Goal: Information Seeking & Learning: Learn about a topic

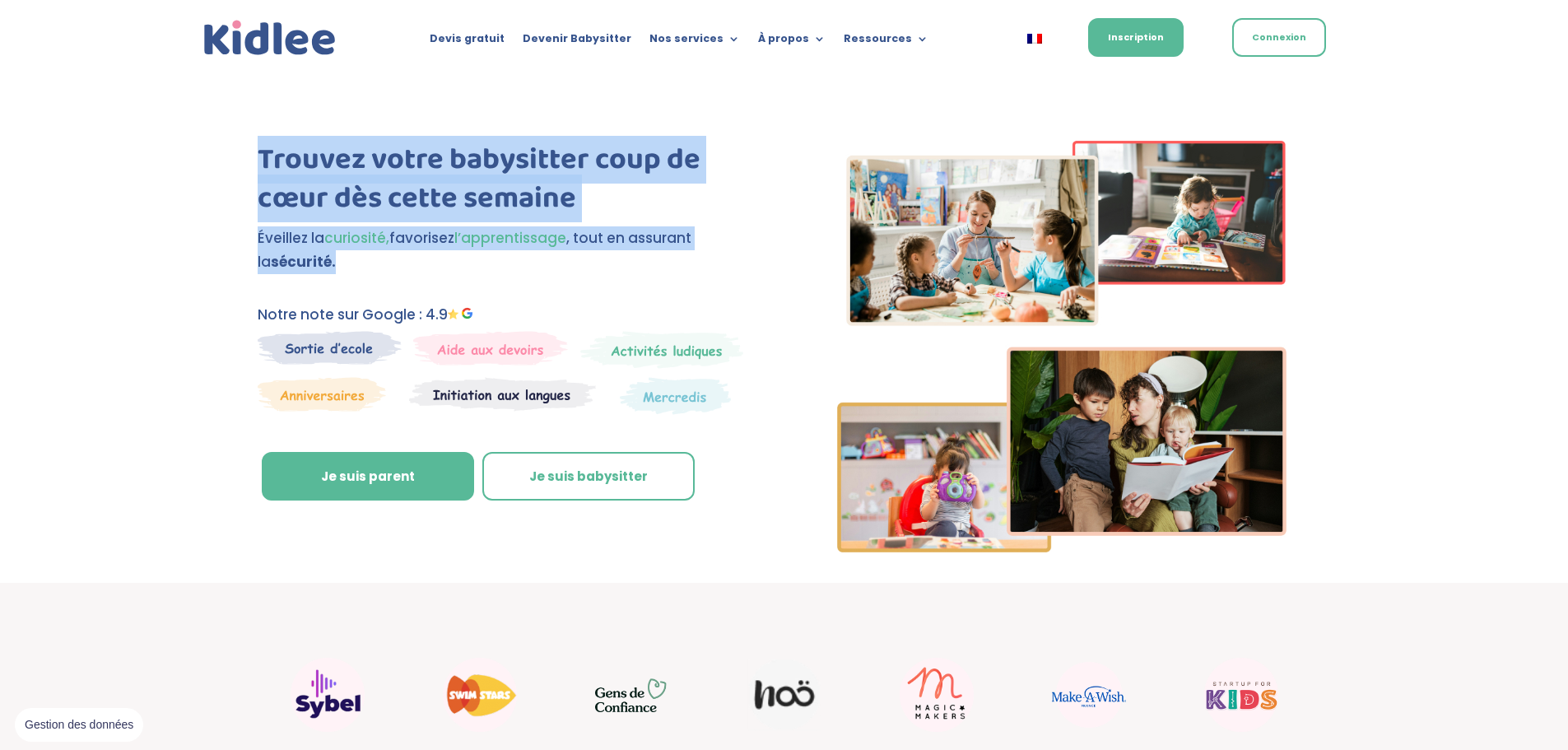
drag, startPoint x: 468, startPoint y: 278, endPoint x: 209, endPoint y: 162, distance: 283.8
click at [209, 162] on div "Trouvez votre babysitter coup de cœur dès cette semaine Éveillez la curiosité, …" at bounding box center [784, 329] width 1568 height 509
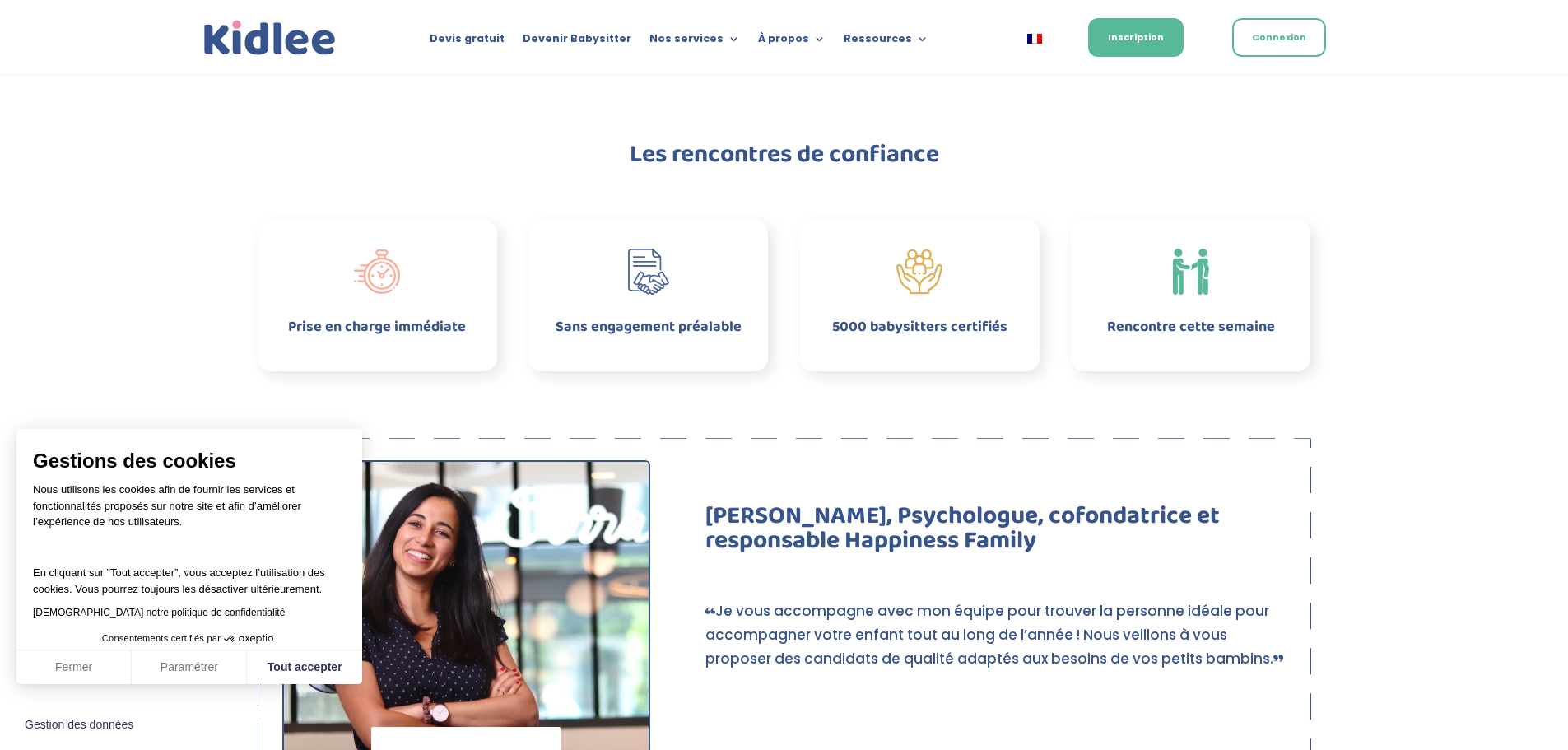
scroll to position [823, 0]
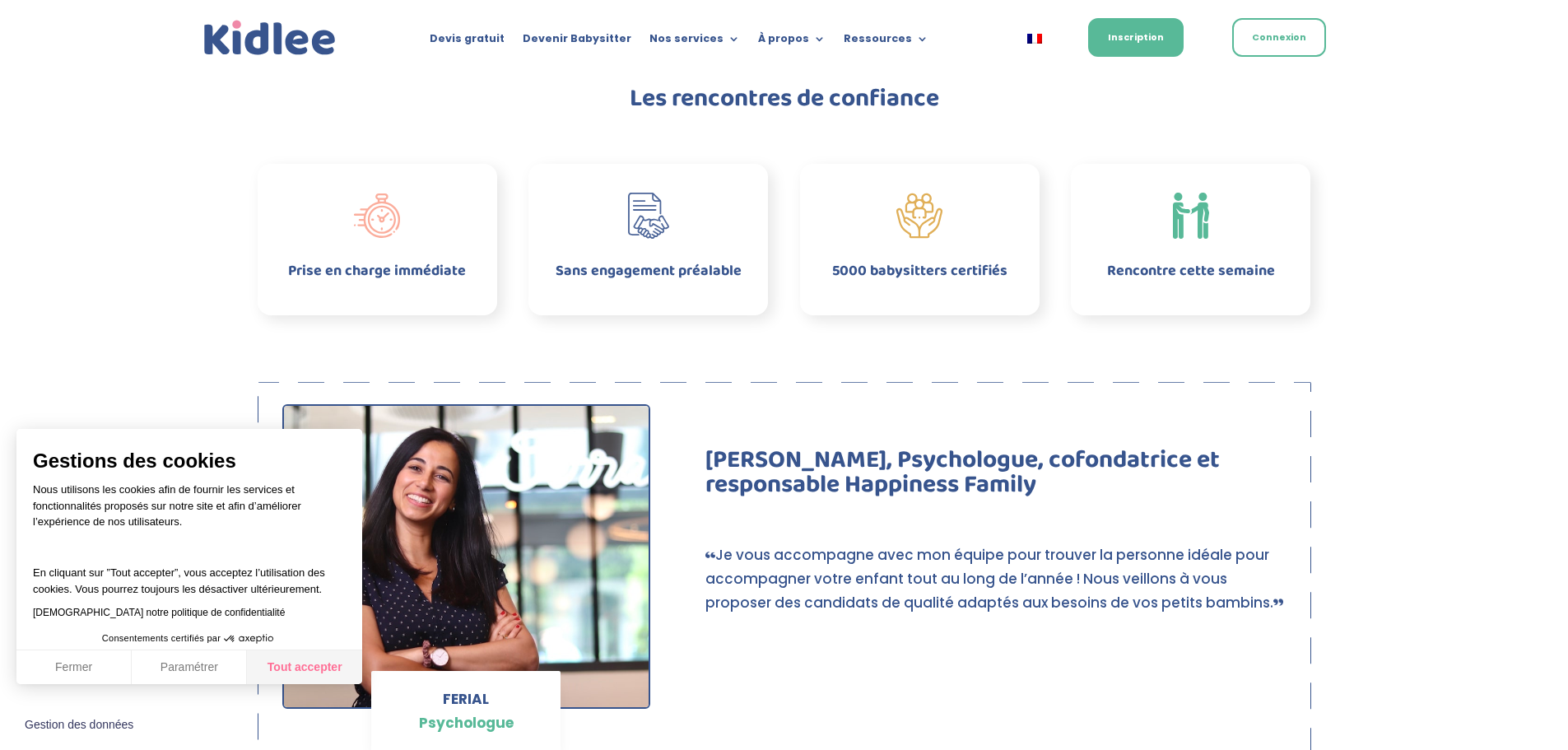
click at [279, 675] on button "Tout accepter" at bounding box center [304, 668] width 115 height 35
checkbox input "true"
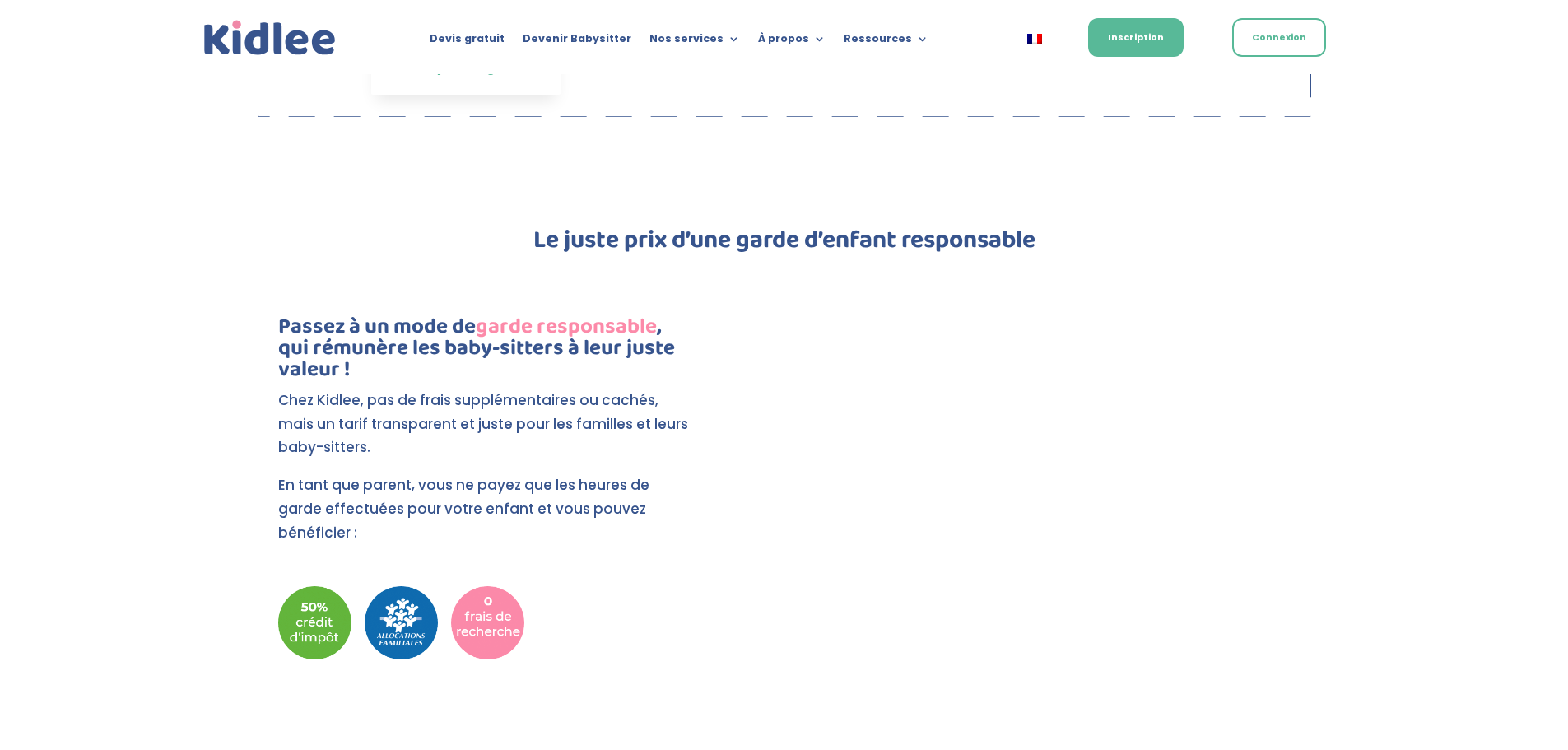
scroll to position [1482, 0]
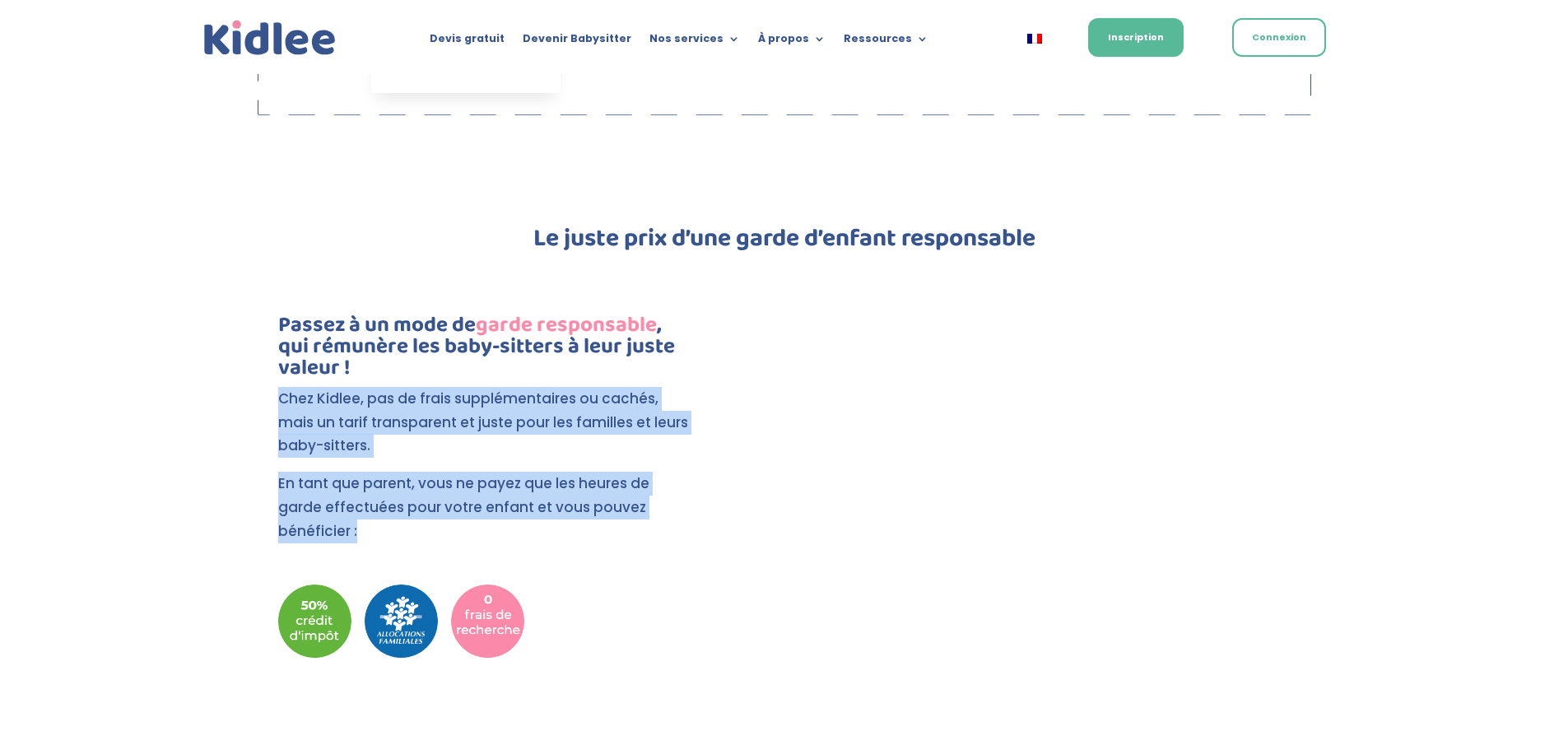
drag, startPoint x: 627, startPoint y: 524, endPoint x: 244, endPoint y: 389, distance: 406.1
click at [244, 389] on div "Le juste prix d’une garde d’enfant responsable Passez à un mode de garde respon…" at bounding box center [784, 477] width 1568 height 635
drag, startPoint x: 244, startPoint y: 389, endPoint x: 388, endPoint y: 546, distance: 213.0
click at [388, 546] on div "Le juste prix d’une garde d’enfant responsable Passez à un mode de garde respon…" at bounding box center [784, 477] width 1568 height 635
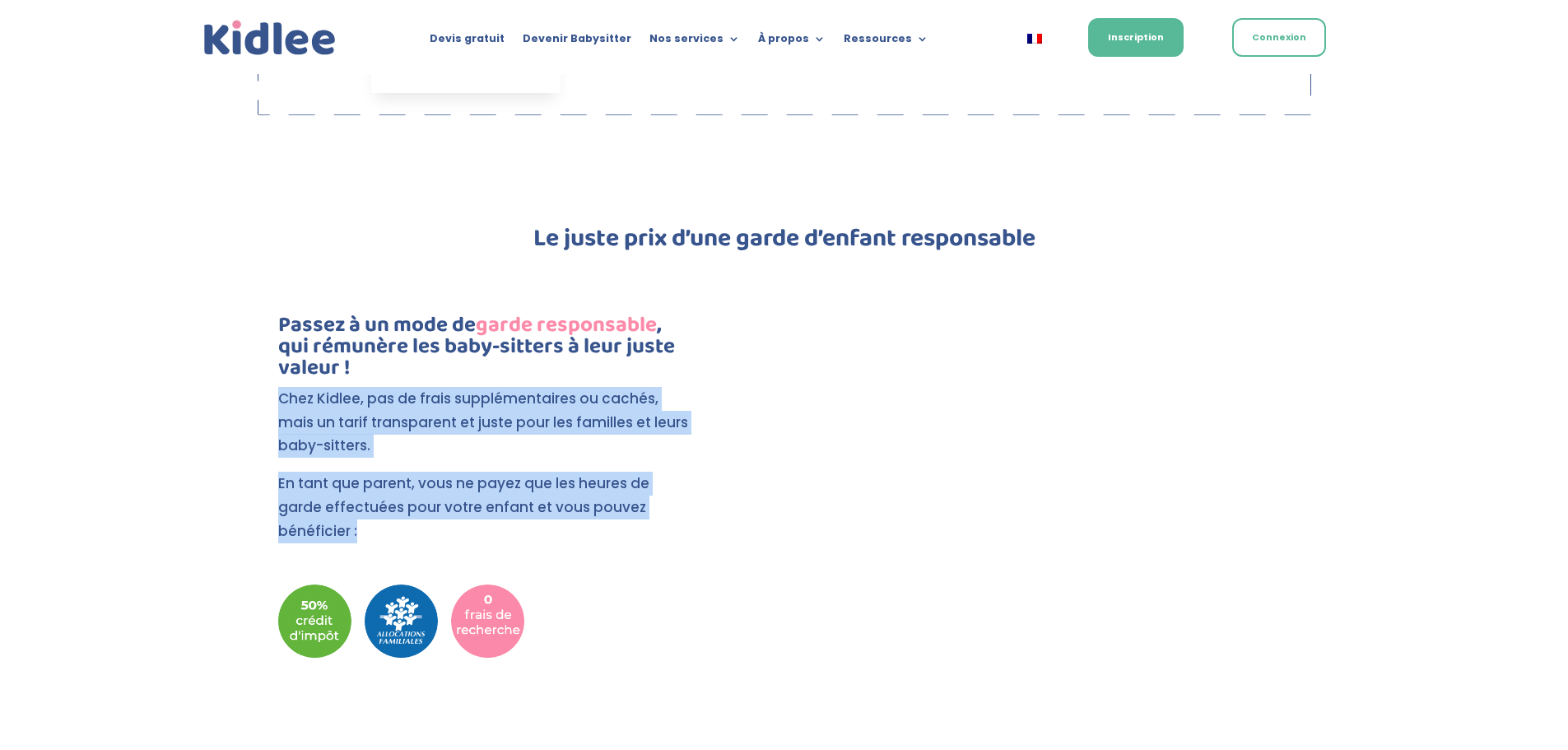
click at [388, 546] on ul at bounding box center [482, 550] width 409 height 14
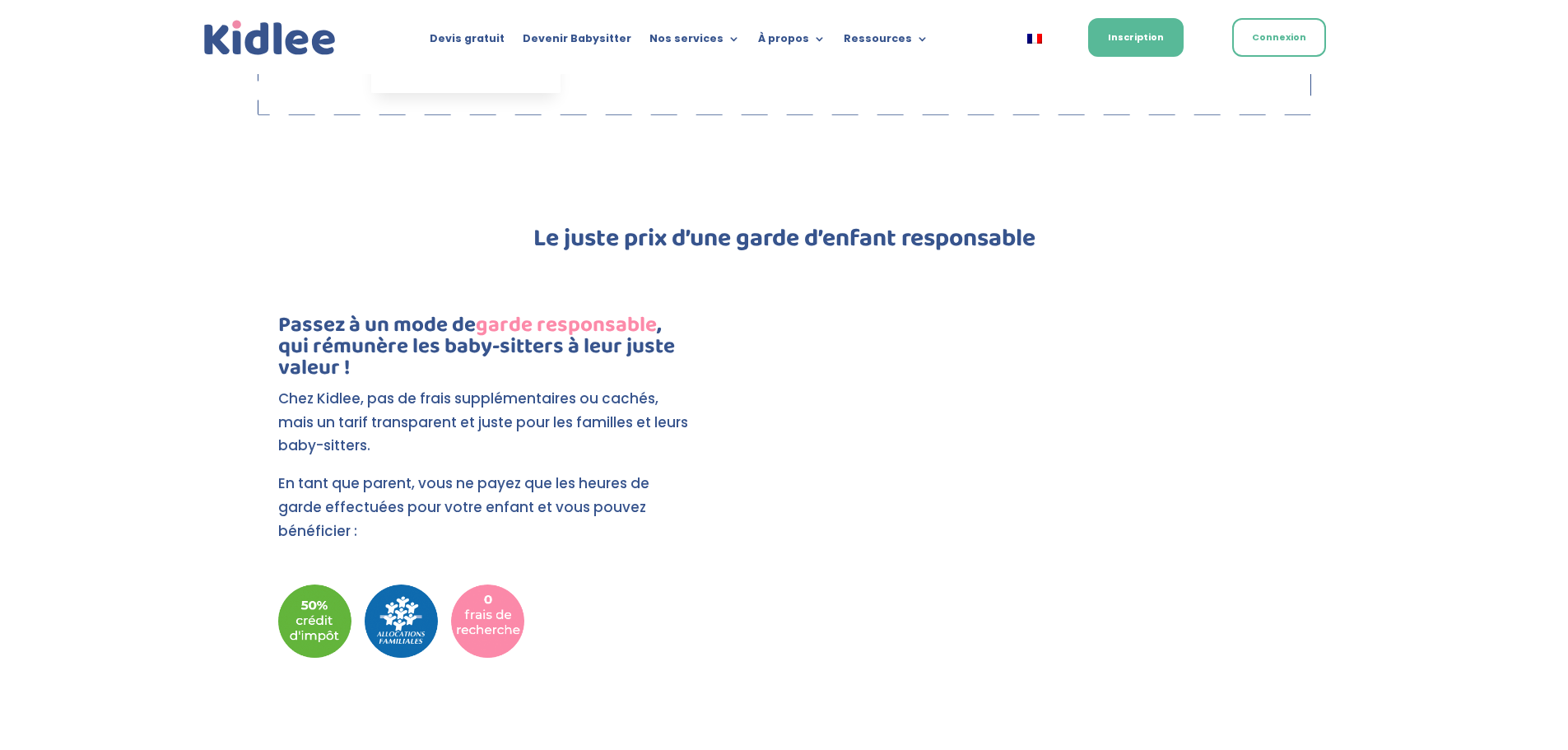
scroll to position [1069, 0]
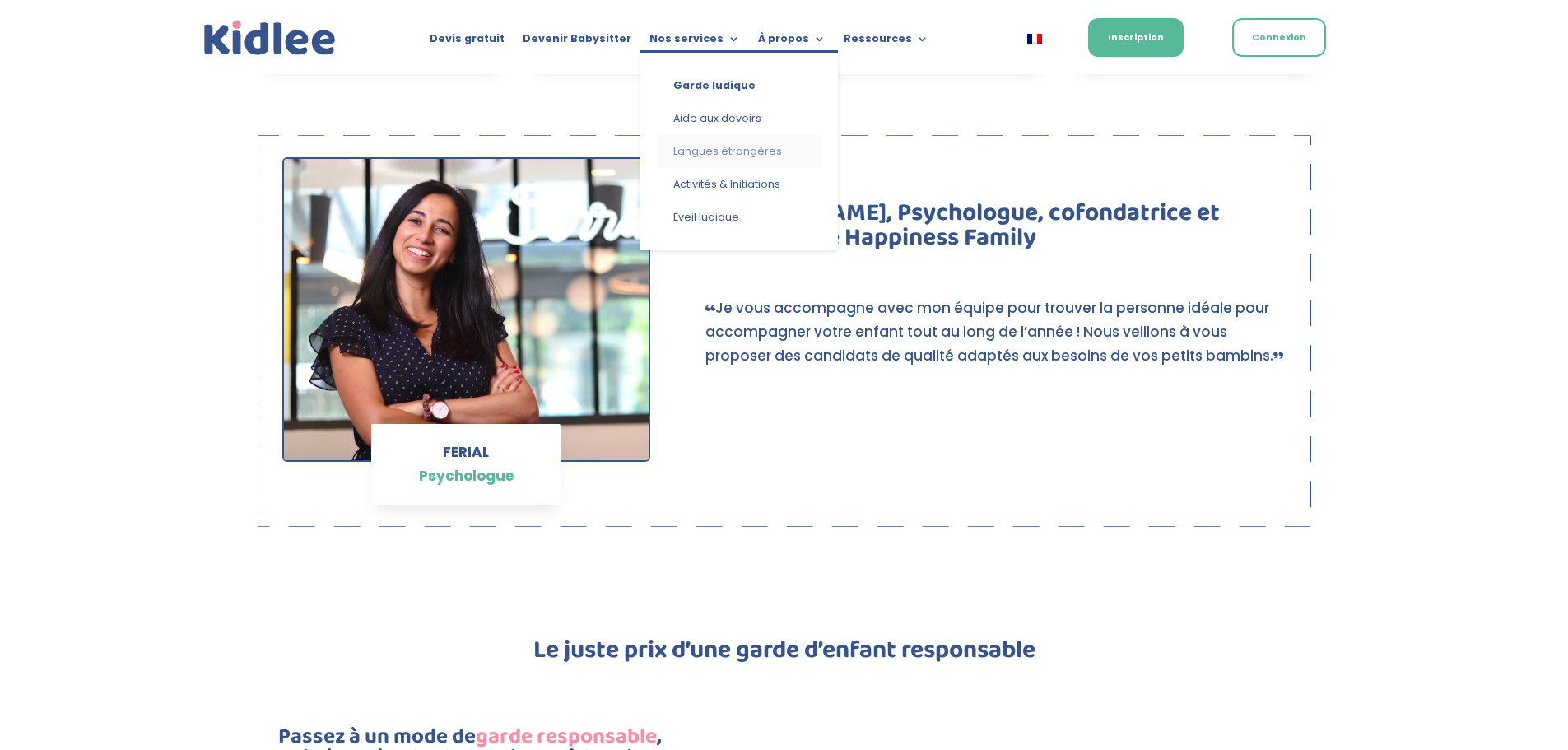
click at [706, 147] on link "Langues étrangères" at bounding box center [739, 151] width 165 height 33
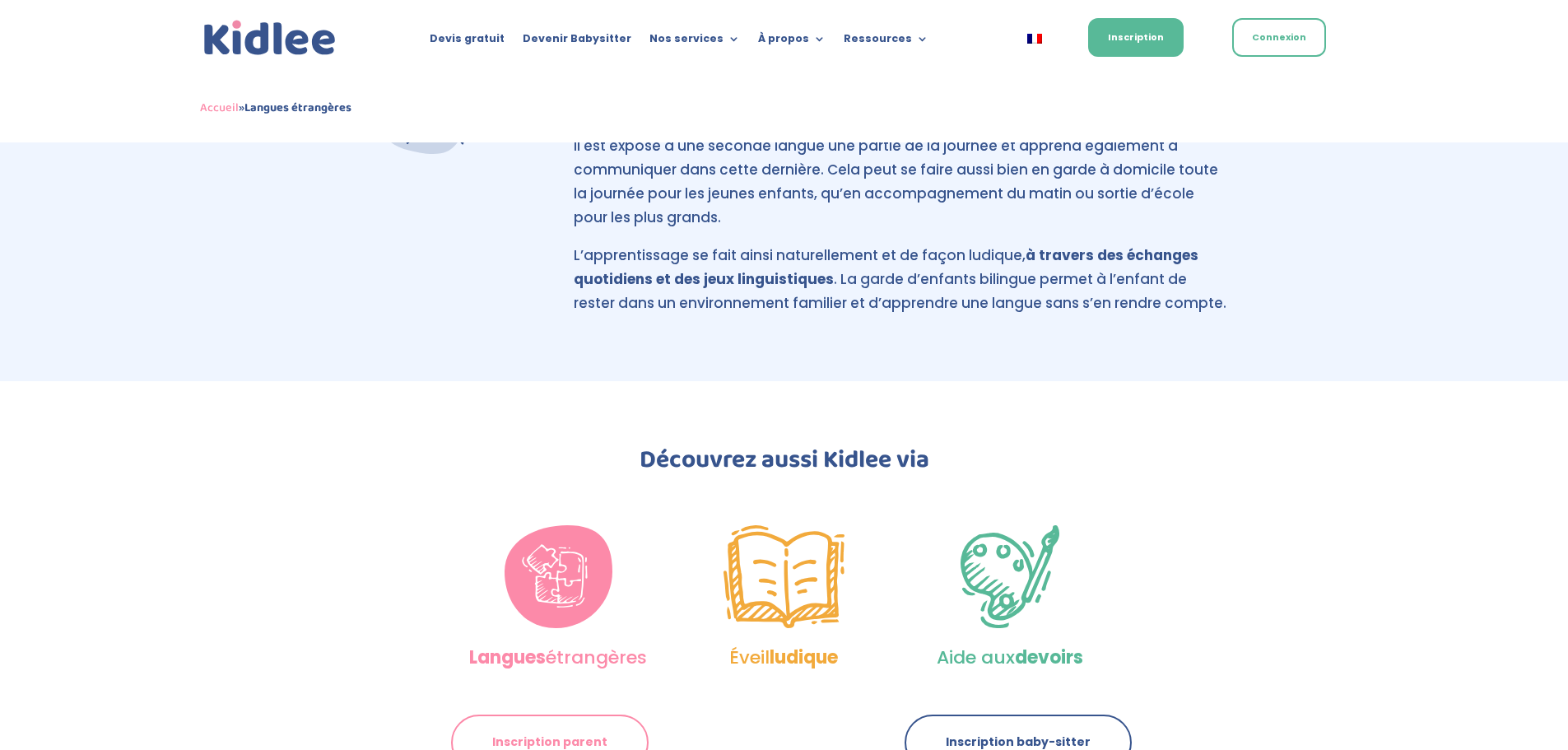
scroll to position [1684, 0]
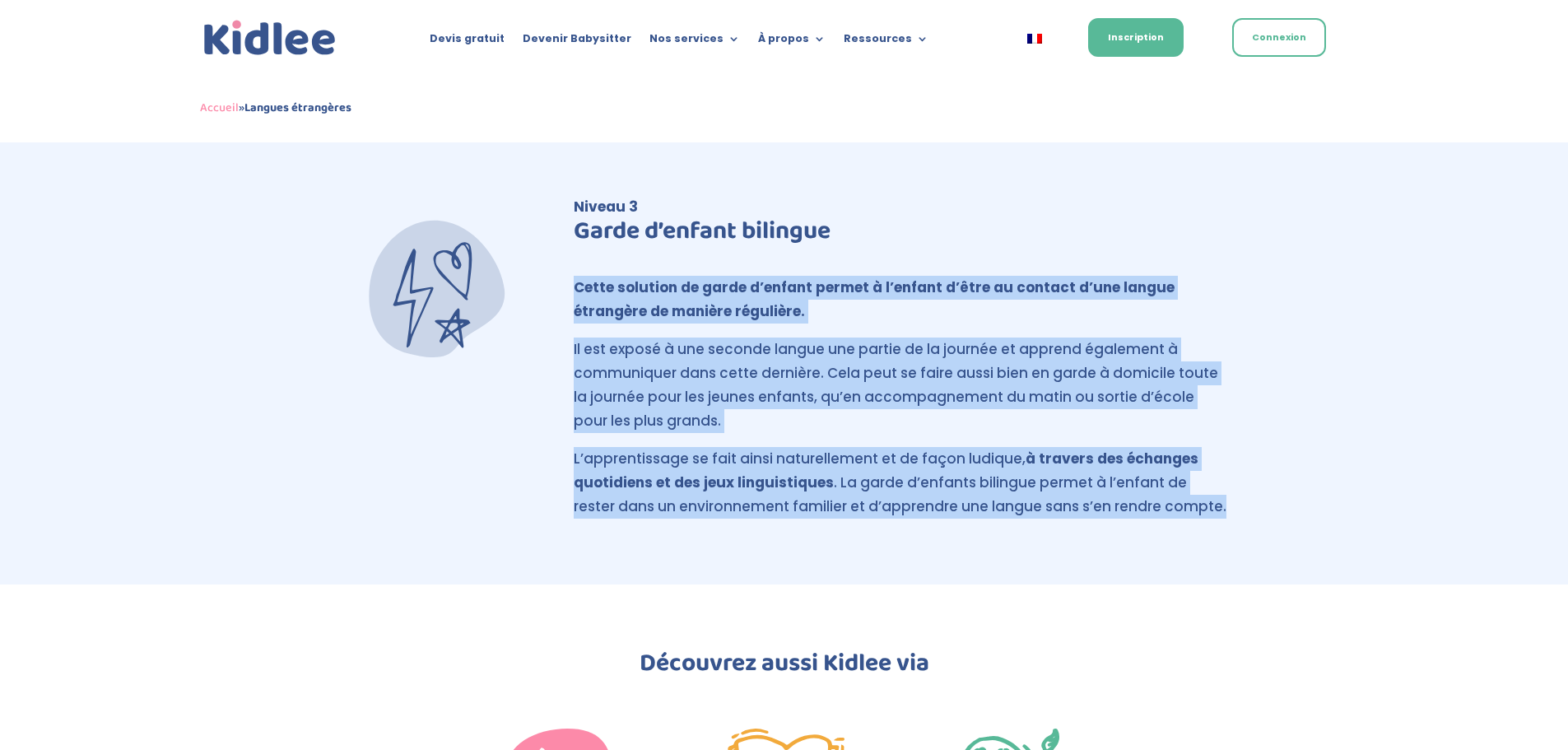
drag, startPoint x: 569, startPoint y: 300, endPoint x: 1235, endPoint y: 542, distance: 708.6
click at [1235, 542] on div "Niveau 3 Garde d’enfant bilingue Cette solution de garde d’enfant permet à l’en…" at bounding box center [784, 357] width 1568 height 457
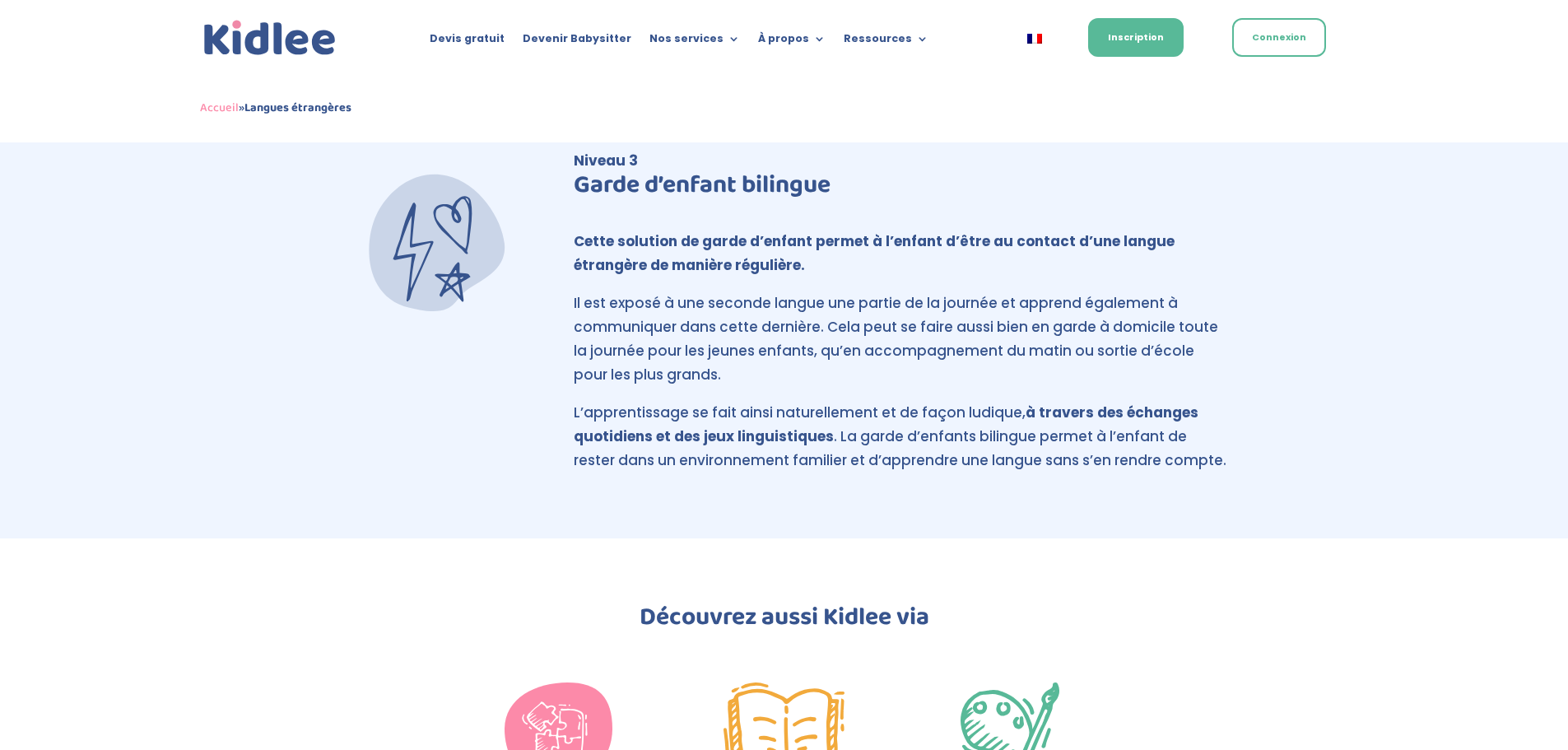
scroll to position [1519, 0]
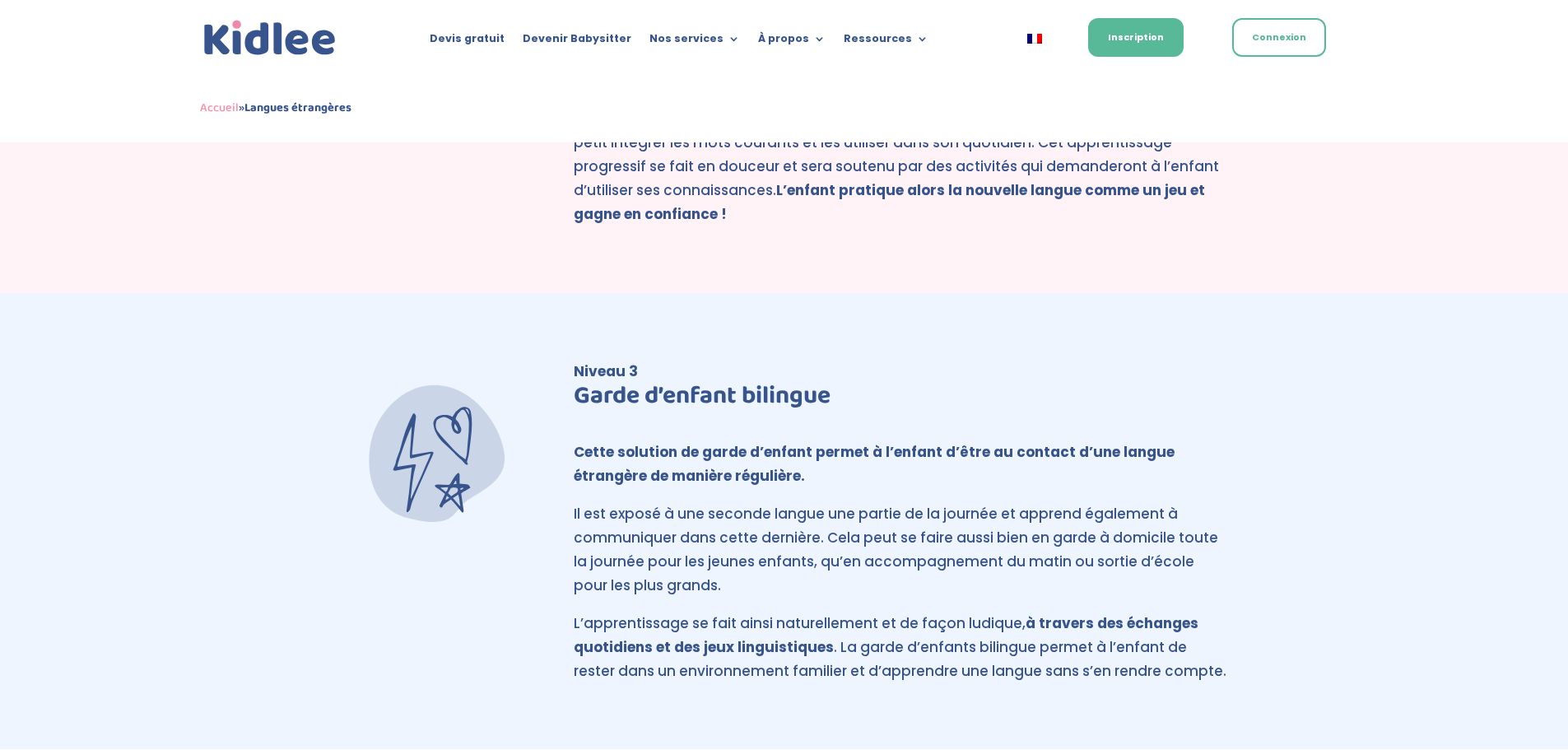
click at [256, 34] on img at bounding box center [270, 38] width 140 height 44
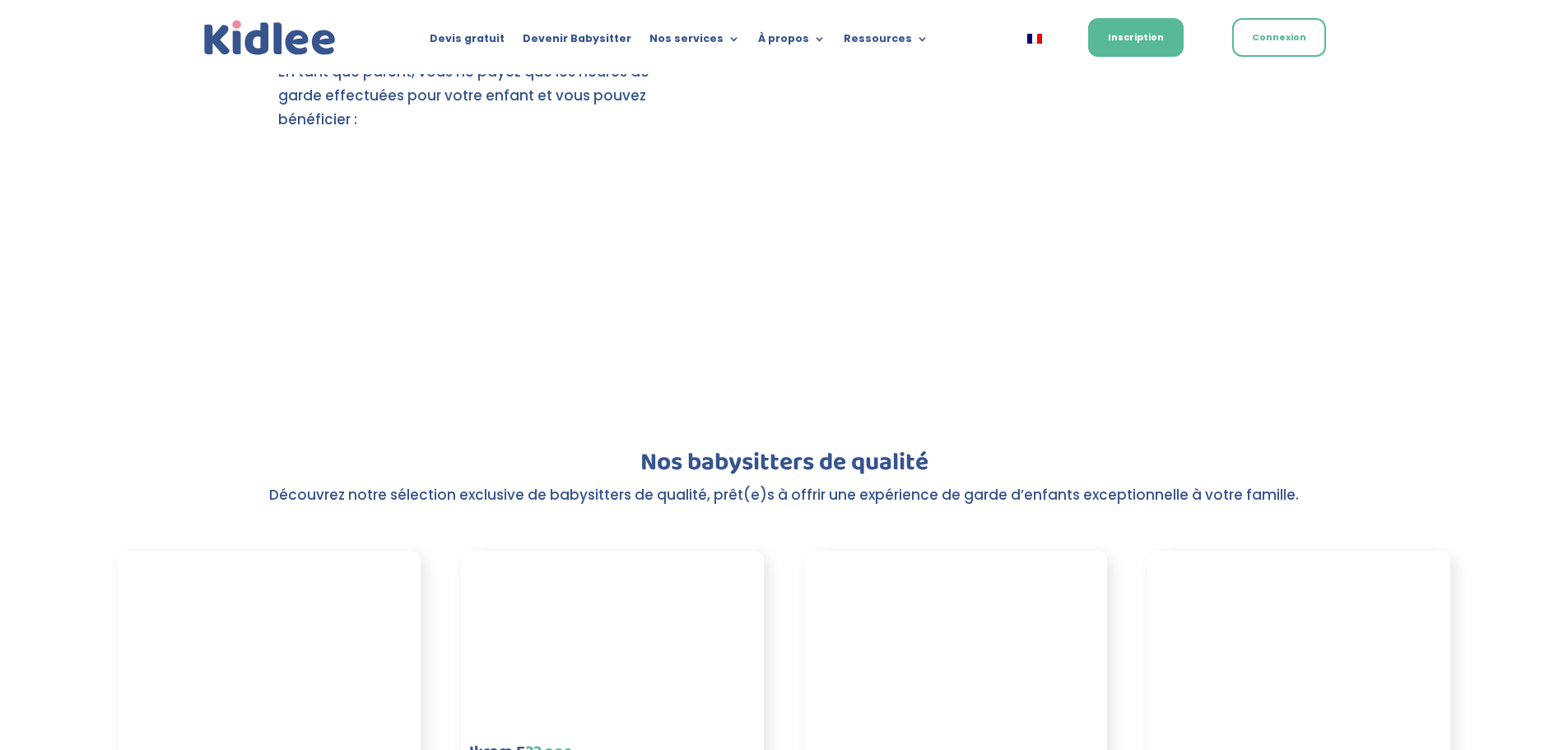
scroll to position [2328, 0]
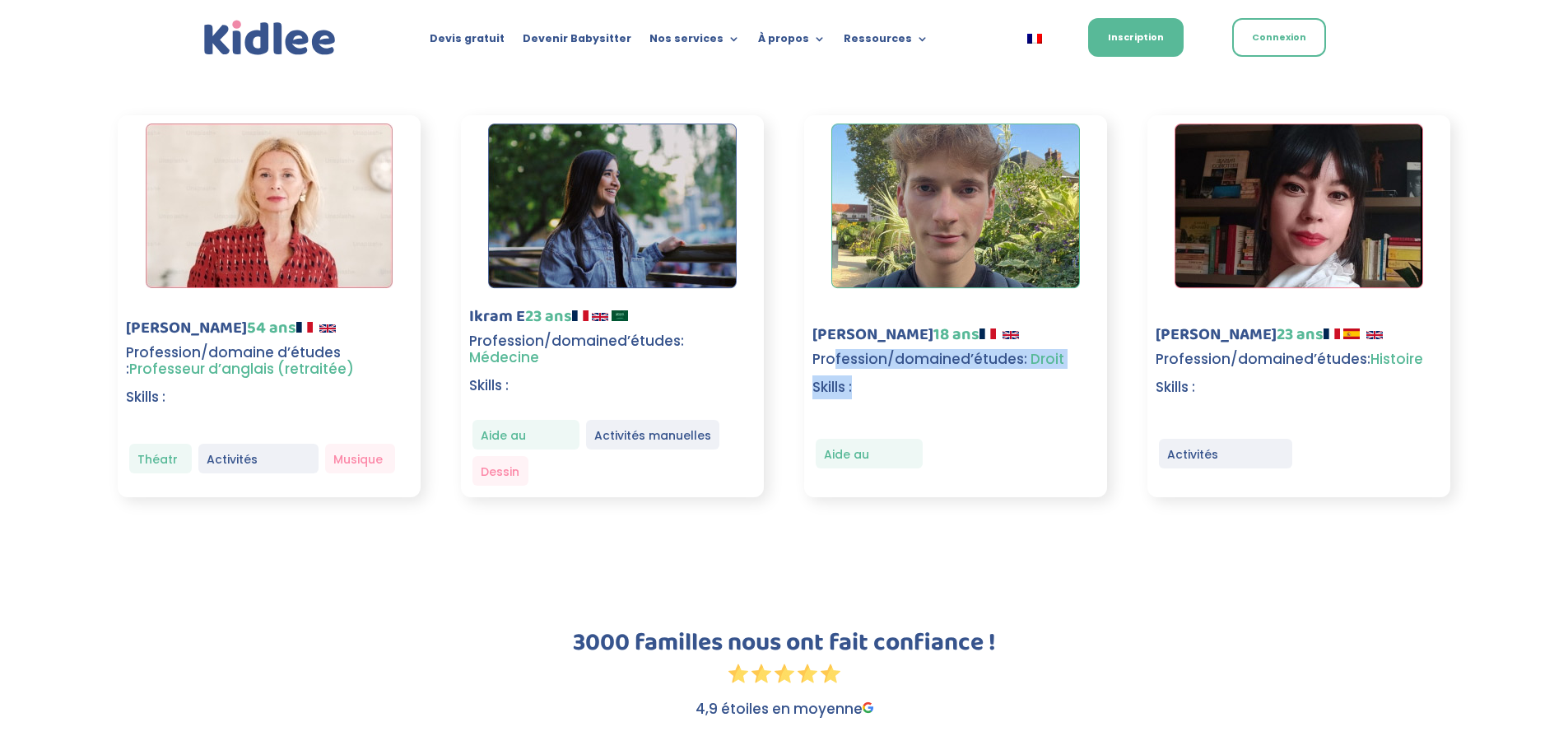
drag, startPoint x: 833, startPoint y: 348, endPoint x: 920, endPoint y: 377, distance: 91.7
click at [920, 377] on div "Antonin D 18 ans Profession/domaine d’études : Droit Skills :" at bounding box center [938, 363] width 252 height 74
click at [920, 377] on p "Skills :" at bounding box center [938, 387] width 252 height 24
drag, startPoint x: 920, startPoint y: 377, endPoint x: 810, endPoint y: 352, distance: 112.8
click at [810, 352] on div "Antonin D 18 ans Profession/domaine d’études : Droit Skills : Aide au devoirs" at bounding box center [956, 306] width 304 height 382
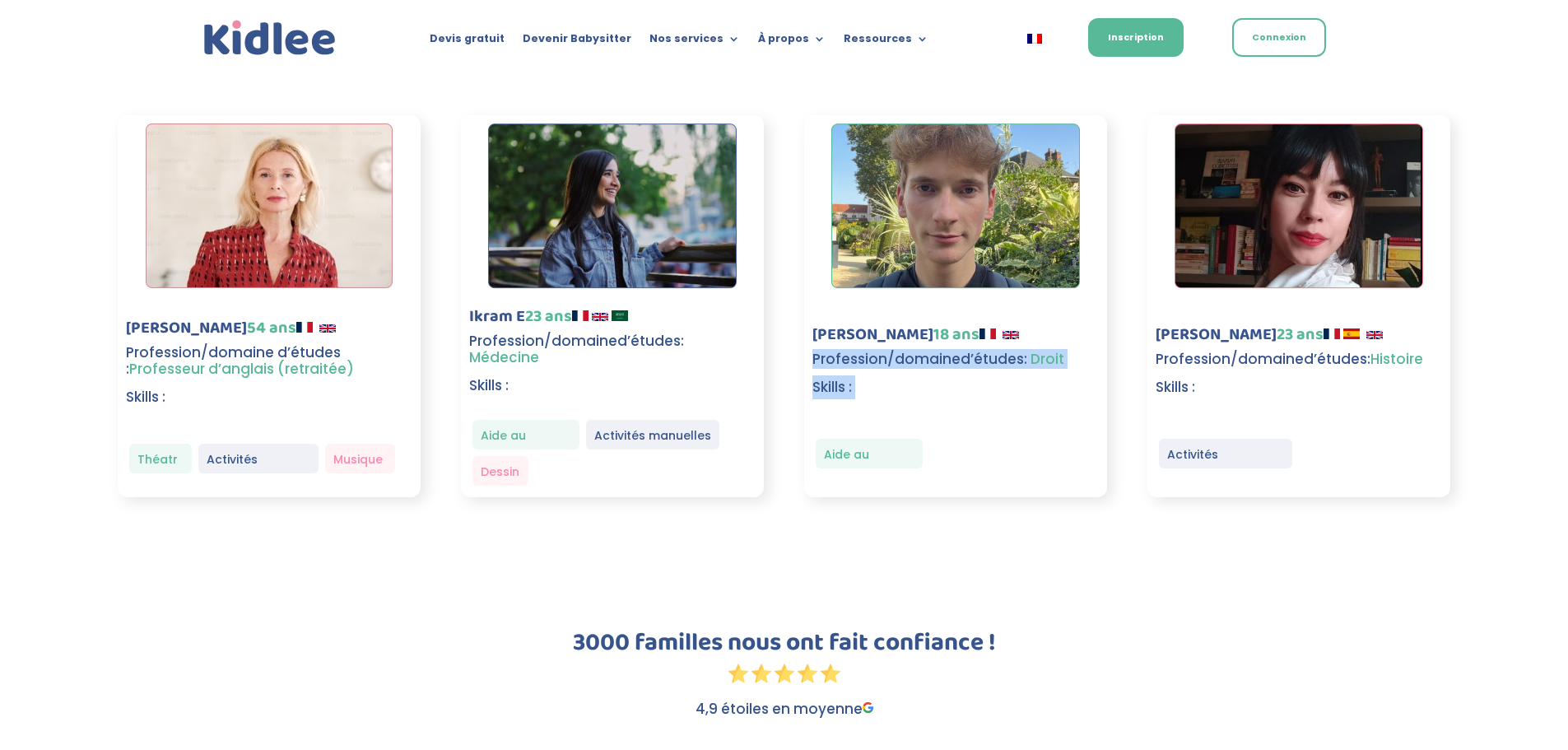
click at [810, 352] on div "Antonin D 18 ans Profession/domaine d’études : Droit Skills : Aide au devoirs" at bounding box center [956, 306] width 304 height 382
drag, startPoint x: 810, startPoint y: 352, endPoint x: 891, endPoint y: 391, distance: 89.9
click at [891, 391] on div "Antonin D 18 ans Profession/domaine d’études : Droit Skills : Aide au devoirs" at bounding box center [956, 306] width 304 height 382
click at [892, 391] on p "Skills :" at bounding box center [938, 387] width 252 height 24
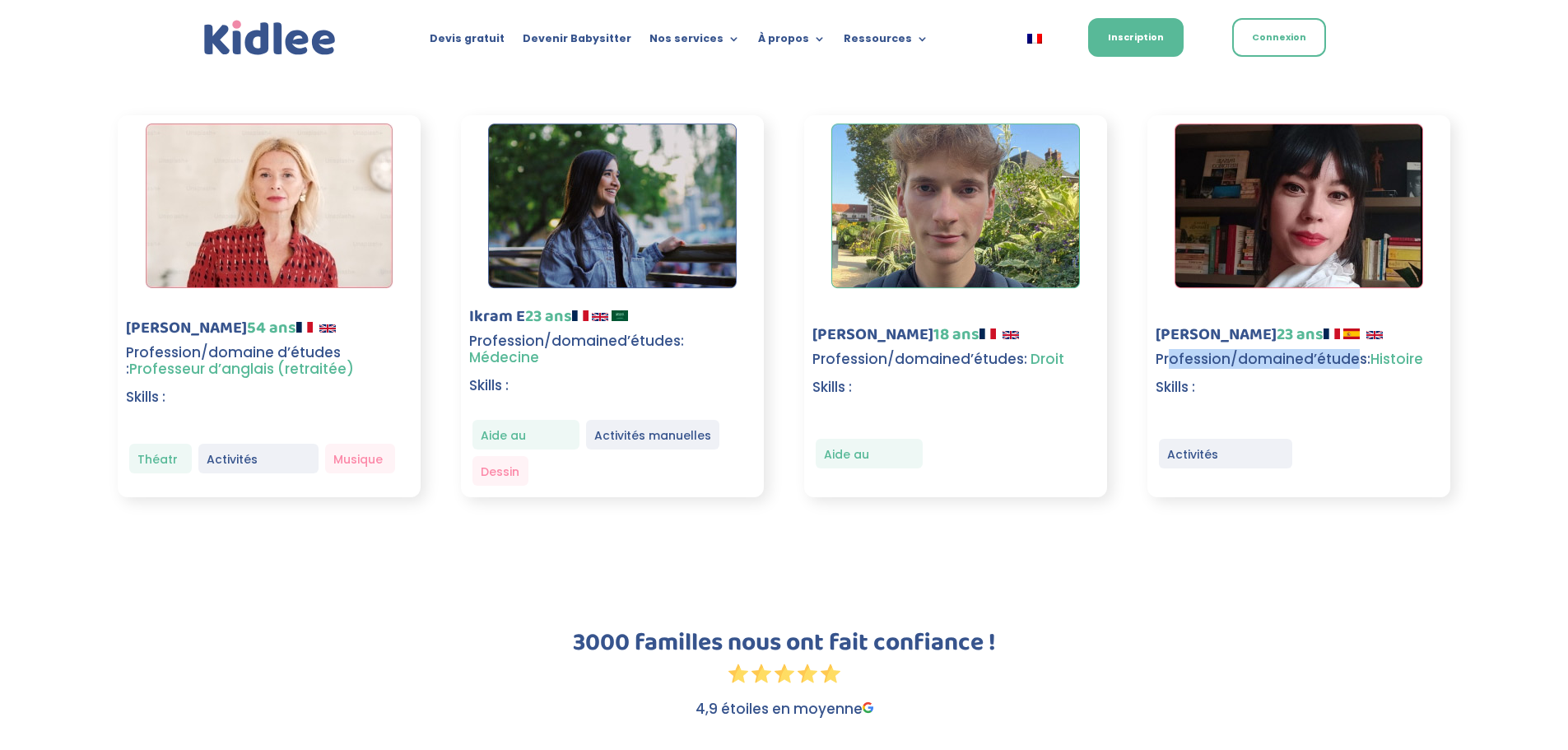
drag, startPoint x: 1355, startPoint y: 357, endPoint x: 1153, endPoint y: 374, distance: 202.7
click at [1161, 374] on h3 "Profession/domaine d’études : Histoire" at bounding box center [1289, 363] width 267 height 25
click at [876, 553] on div "Nos babysitters de qualité Découvrez notre sélection exclusive de babysitters d…" at bounding box center [784, 255] width 1568 height 616
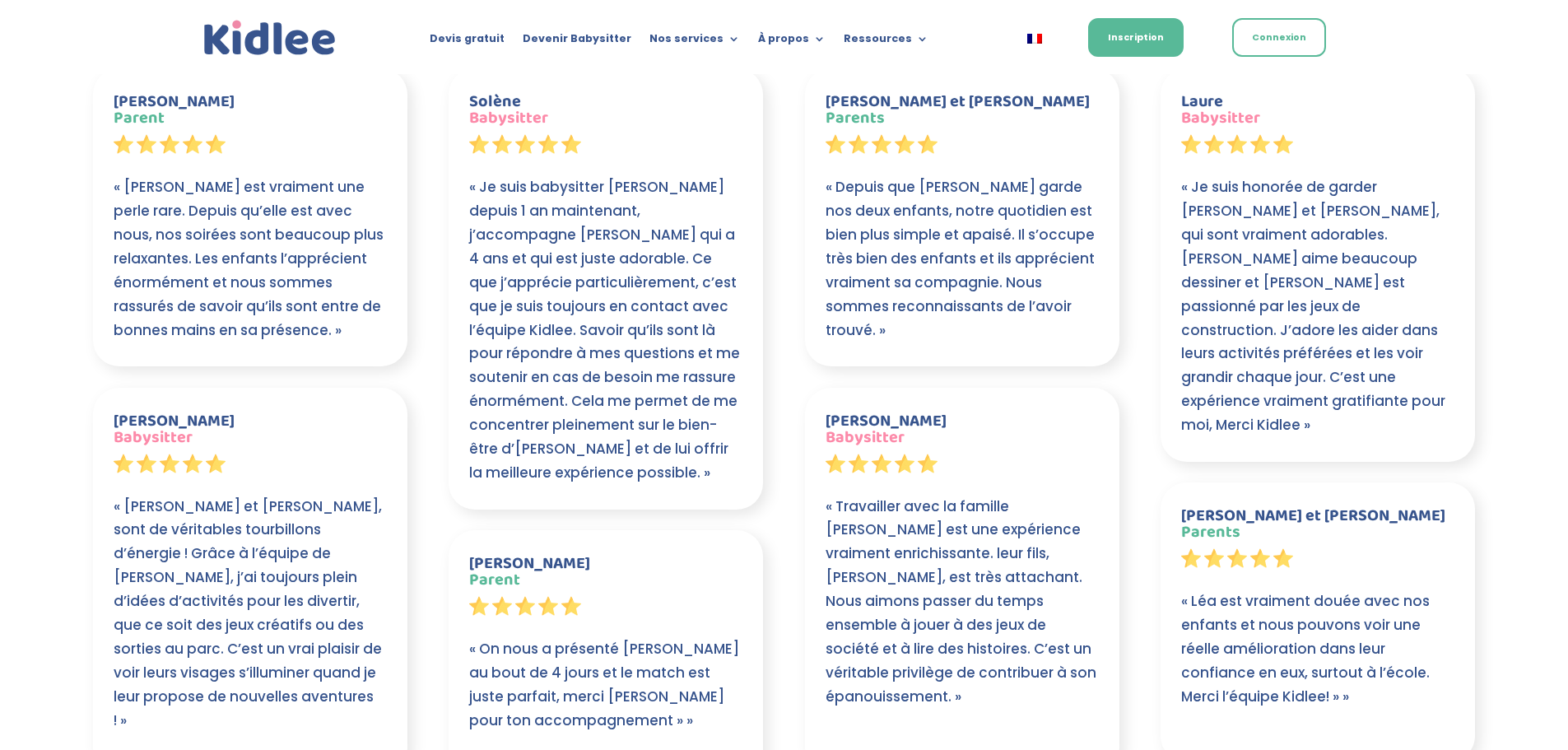
scroll to position [2986, 0]
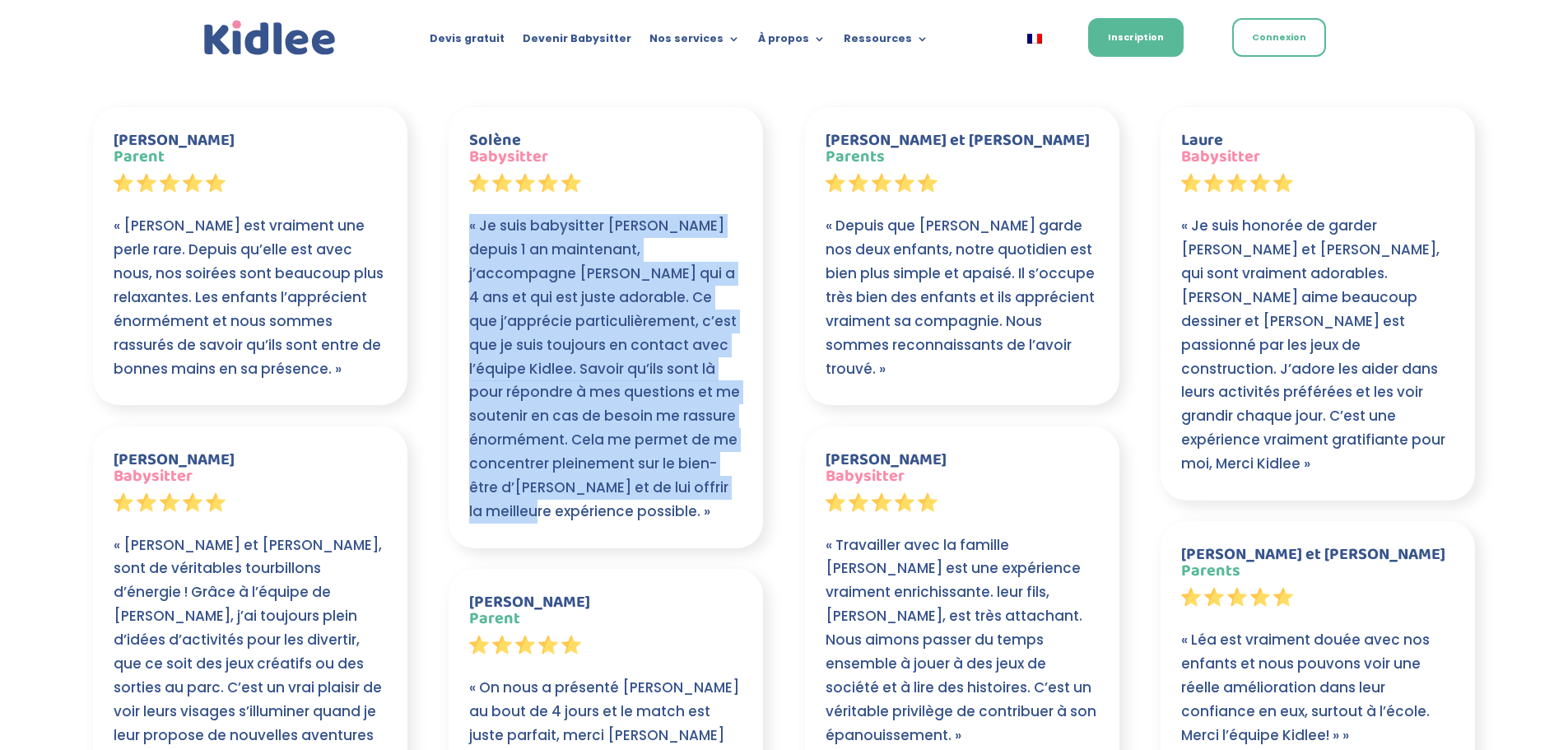
drag, startPoint x: 659, startPoint y: 505, endPoint x: 467, endPoint y: 225, distance: 339.5
click at [467, 225] on div "Solène Babysitter « Je suis babysitter [PERSON_NAME] depuis 1 an maintenant, j’…" at bounding box center [605, 328] width 315 height 441
drag, startPoint x: 467, startPoint y: 225, endPoint x: 678, endPoint y: 481, distance: 331.7
click at [678, 481] on div "Solène Babysitter « Je suis babysitter [PERSON_NAME] depuis 1 an maintenant, j’…" at bounding box center [605, 328] width 315 height 441
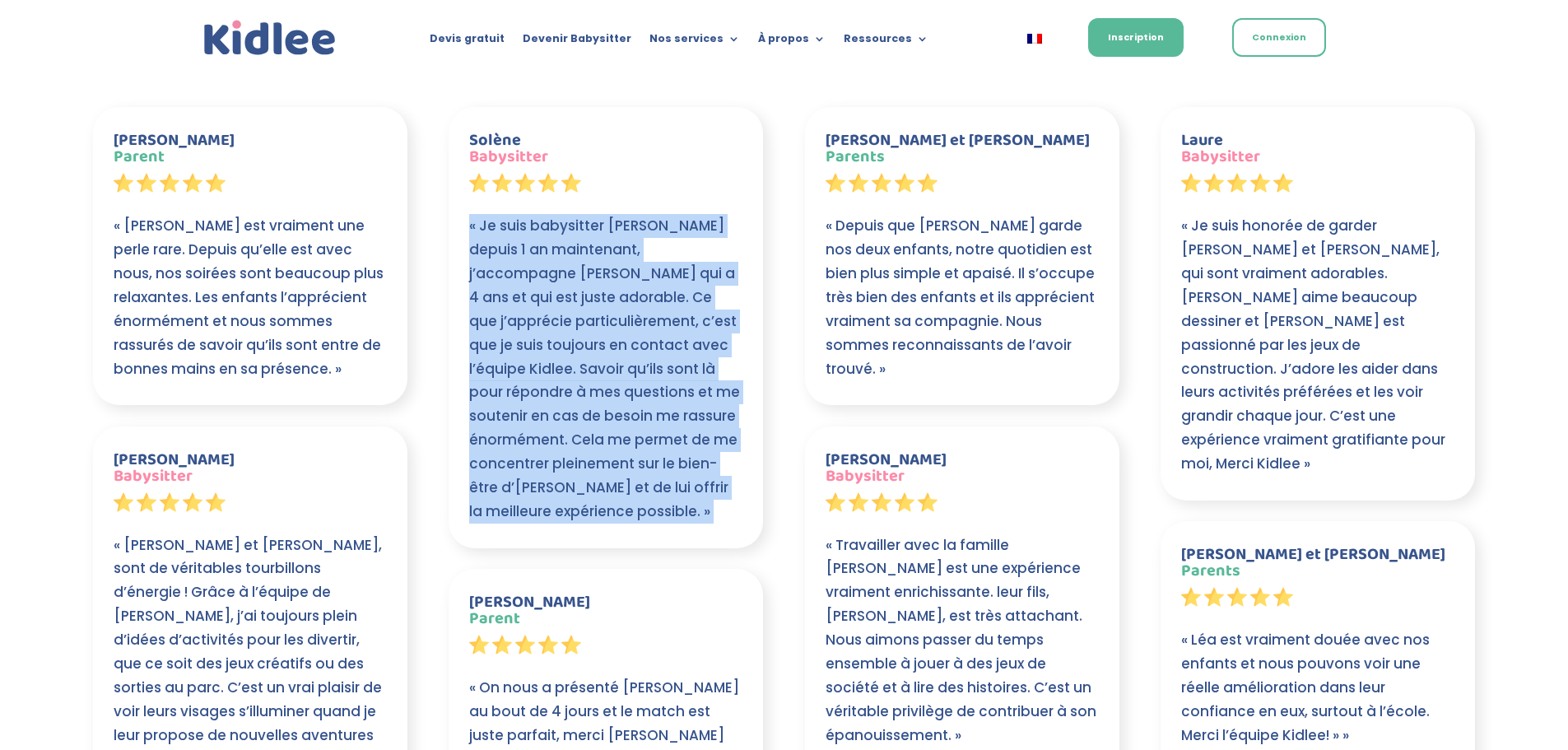
click at [678, 481] on p "« Je suis babysitter [PERSON_NAME] depuis 1 an maintenant, j’accompagne [PERSON…" at bounding box center [606, 369] width 273 height 310
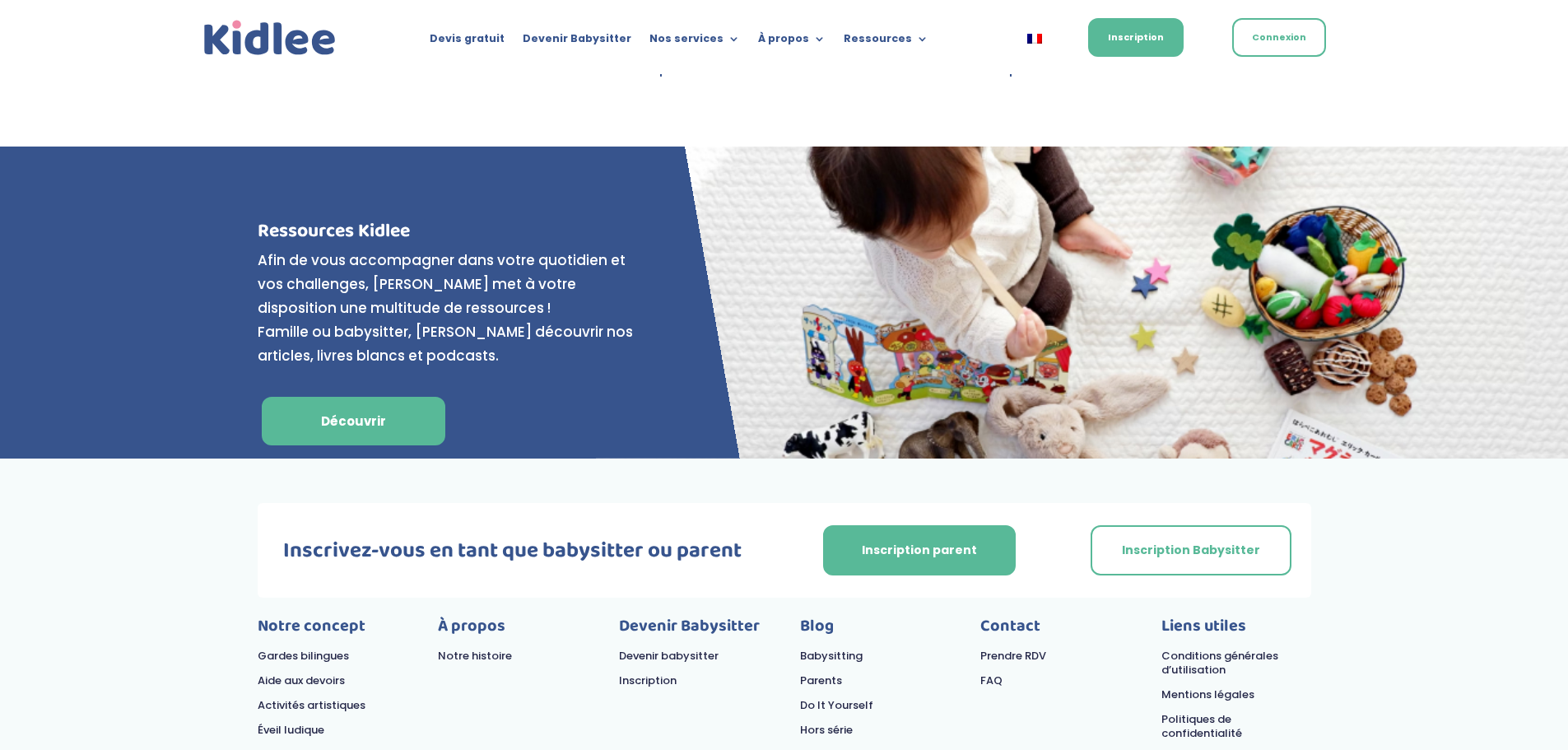
scroll to position [6659, 0]
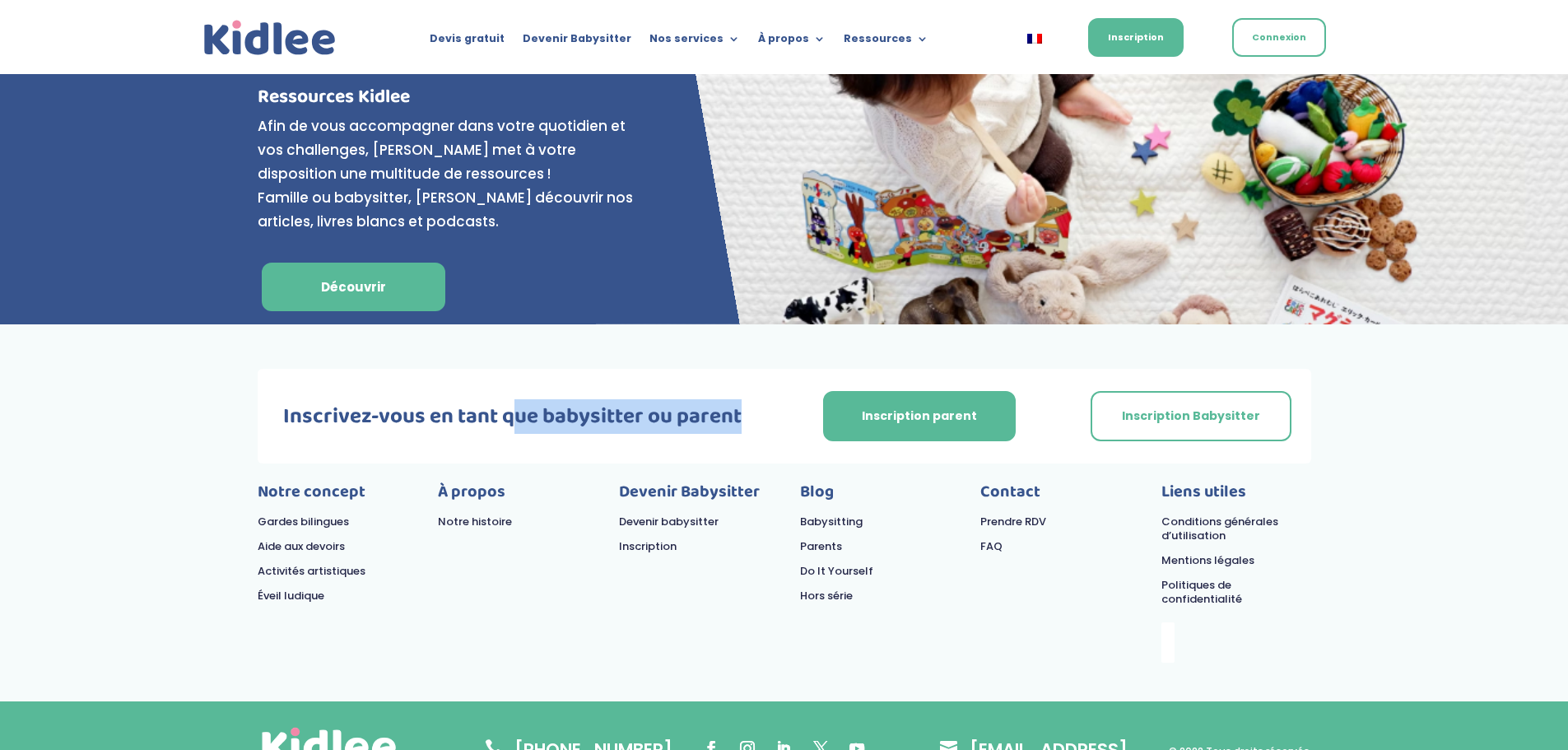
drag, startPoint x: 520, startPoint y: 364, endPoint x: 764, endPoint y: 369, distance: 244.1
click at [764, 405] on h3 "Inscrivez-vous en tant que babysitter ou parent" at bounding box center [513, 420] width 511 height 30
drag, startPoint x: 764, startPoint y: 369, endPoint x: 272, endPoint y: 399, distance: 492.9
click at [272, 399] on div "Inscrivez-vous en tant que babysitter ou parent Inscription parent Inscription …" at bounding box center [784, 416] width 1053 height 96
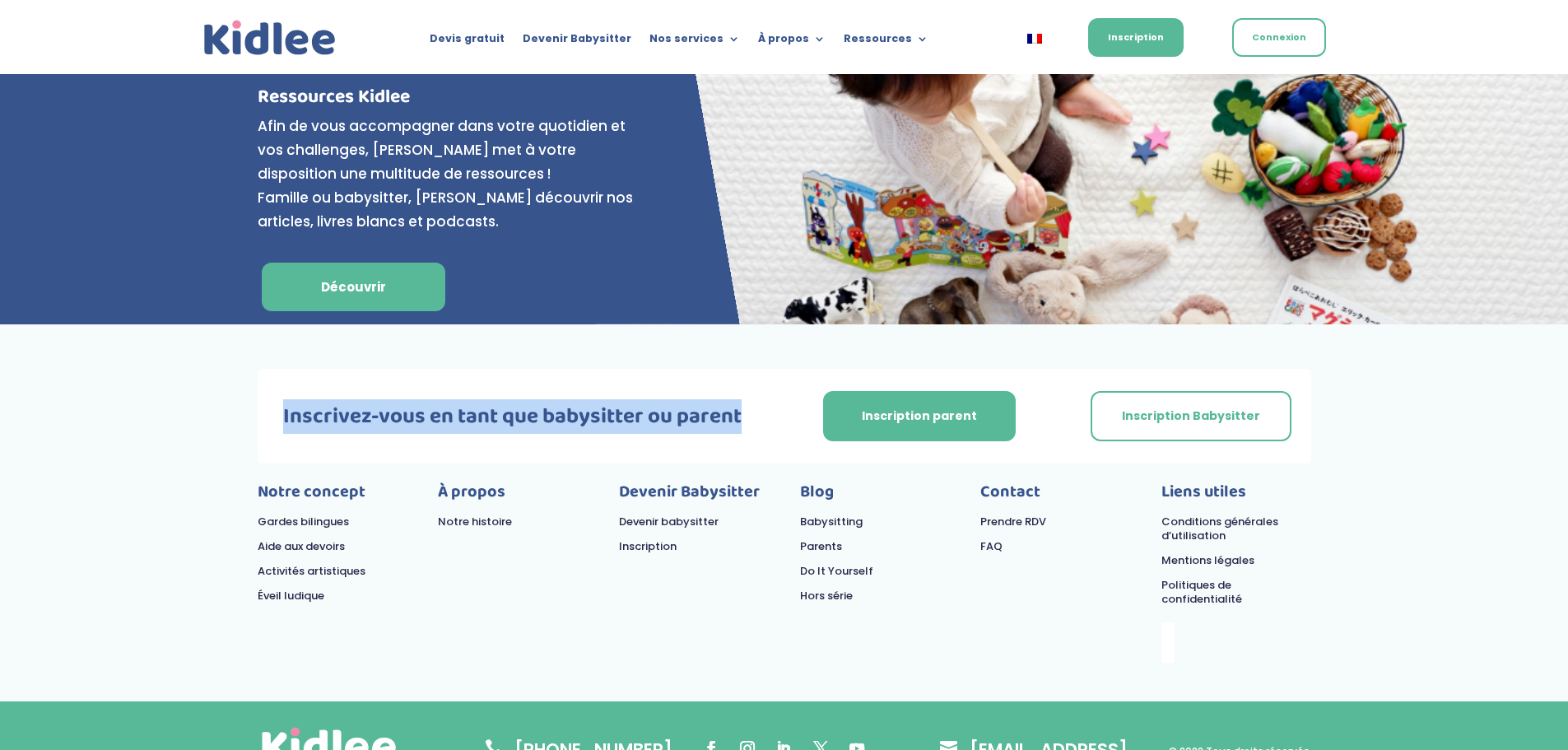
click at [272, 399] on div "Inscrivez-vous en tant que babysitter ou parent Inscription parent Inscription …" at bounding box center [784, 416] width 1053 height 96
drag, startPoint x: 272, startPoint y: 399, endPoint x: 760, endPoint y: 370, distance: 488.9
click at [760, 370] on div "Inscrivez-vous en tant que babysitter ou parent Inscription parent Inscription …" at bounding box center [784, 416] width 1053 height 96
click at [760, 405] on h3 "Inscrivez-vous en tant que babysitter ou parent" at bounding box center [513, 420] width 511 height 30
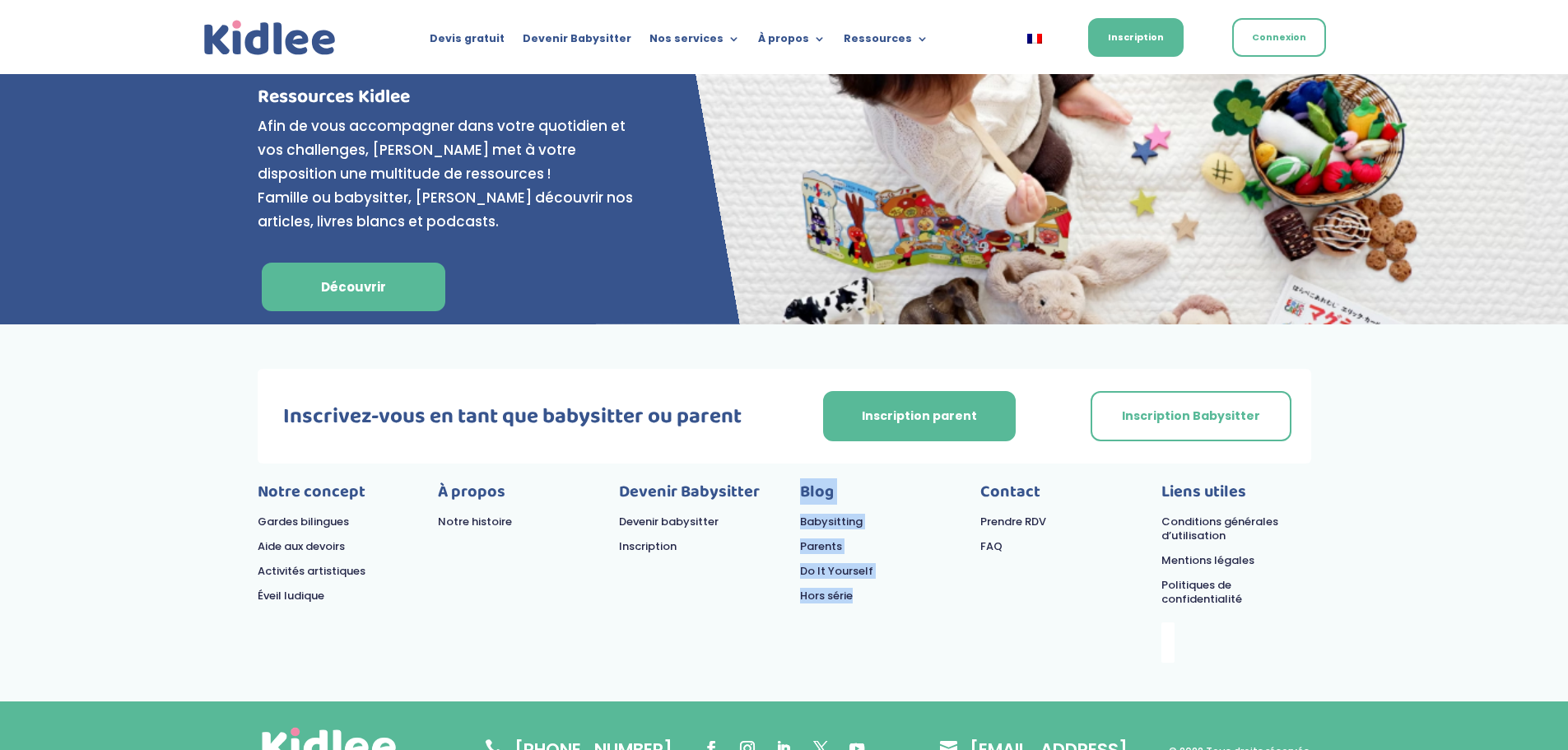
drag, startPoint x: 871, startPoint y: 577, endPoint x: 791, endPoint y: 438, distance: 160.4
click at [791, 464] on div "Notre concept Gardes bilingues Aide aux devoirs Activités artistiques Éveil lud…" at bounding box center [784, 571] width 1053 height 215
drag, startPoint x: 791, startPoint y: 438, endPoint x: 859, endPoint y: 564, distance: 143.2
click at [859, 564] on div "Notre concept Gardes bilingues Aide aux devoirs Activités artistiques Éveil lud…" at bounding box center [784, 571] width 1053 height 215
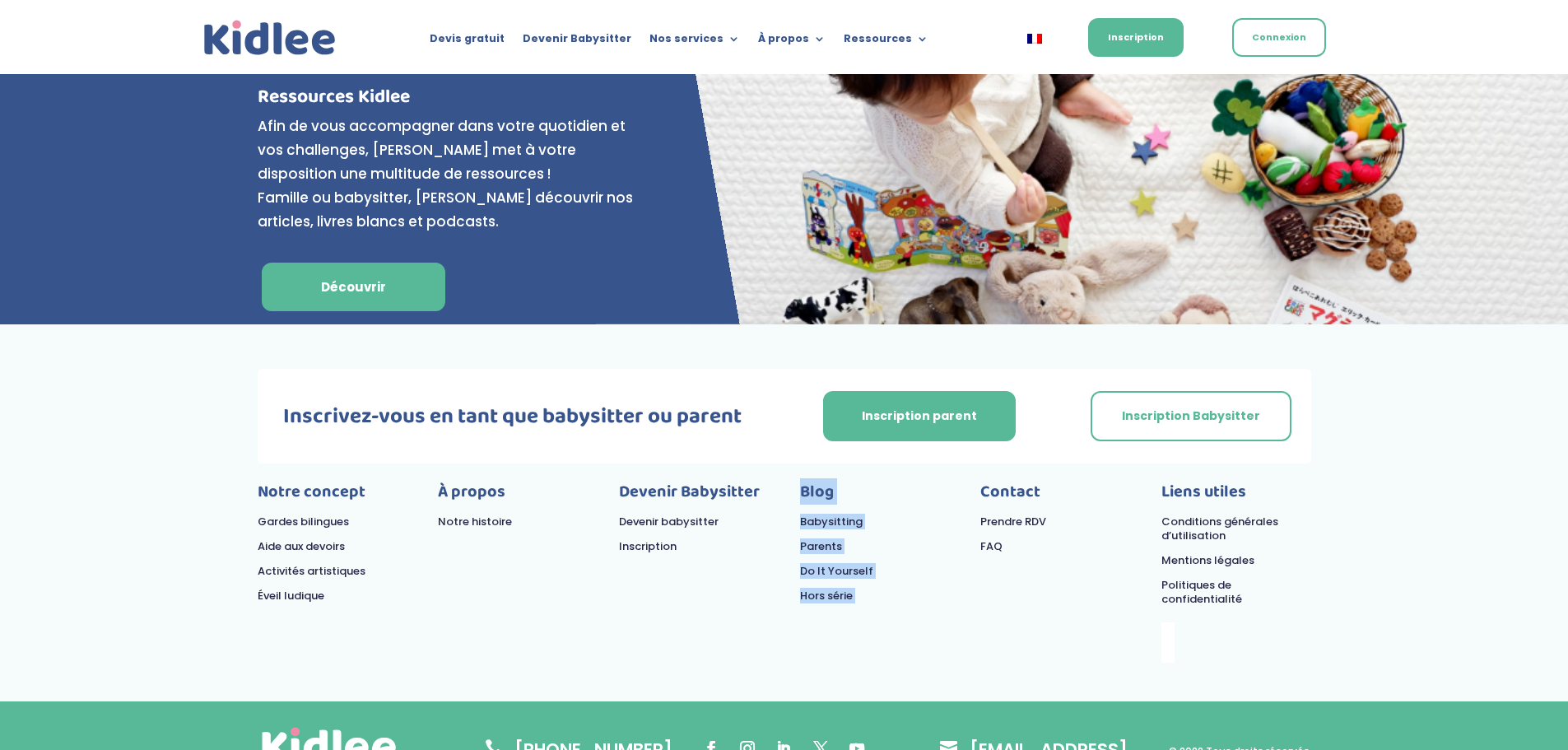
click at [859, 564] on div "Notre concept Gardes bilingues Aide aux devoirs Activités artistiques Éveil lud…" at bounding box center [784, 571] width 1053 height 215
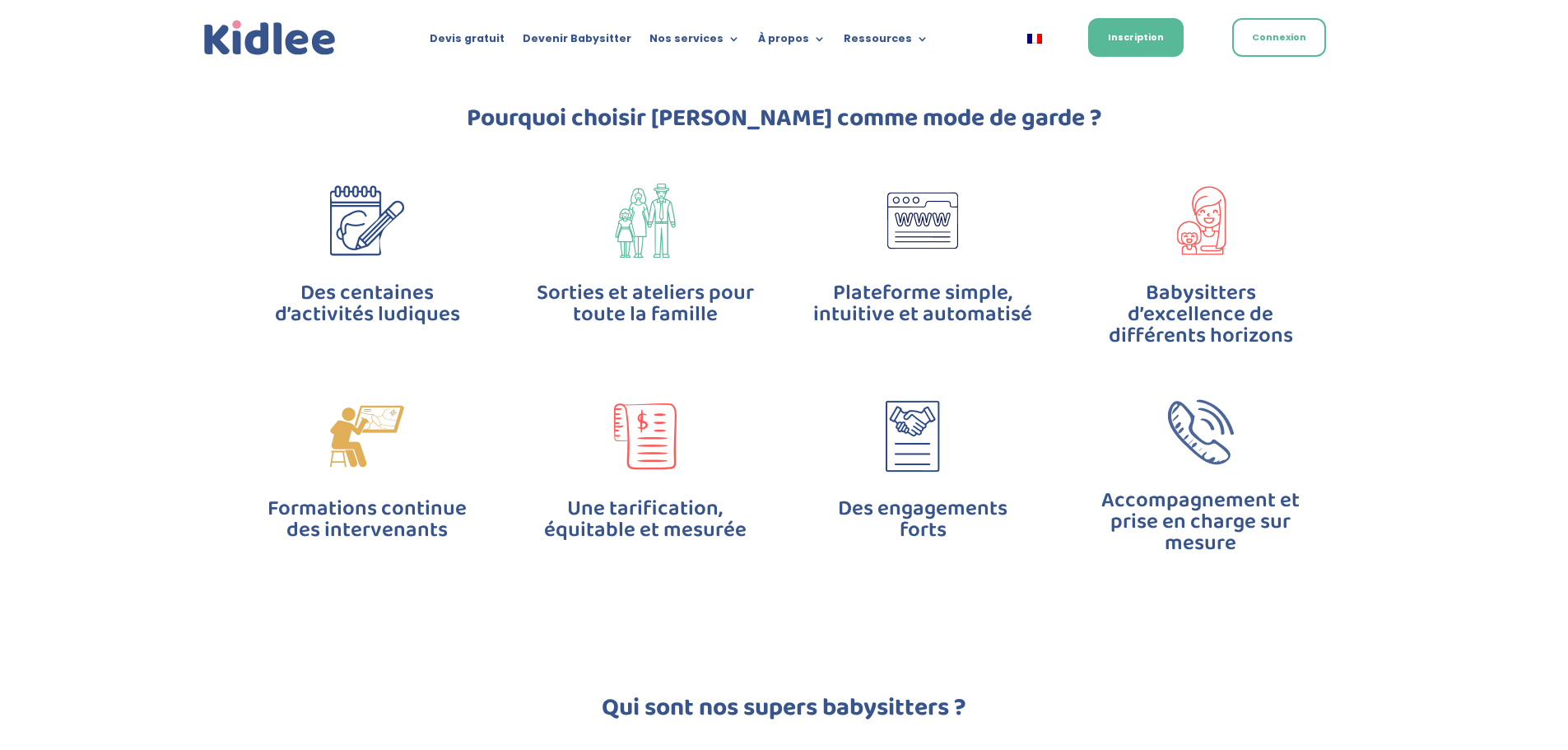
scroll to position [3861, 0]
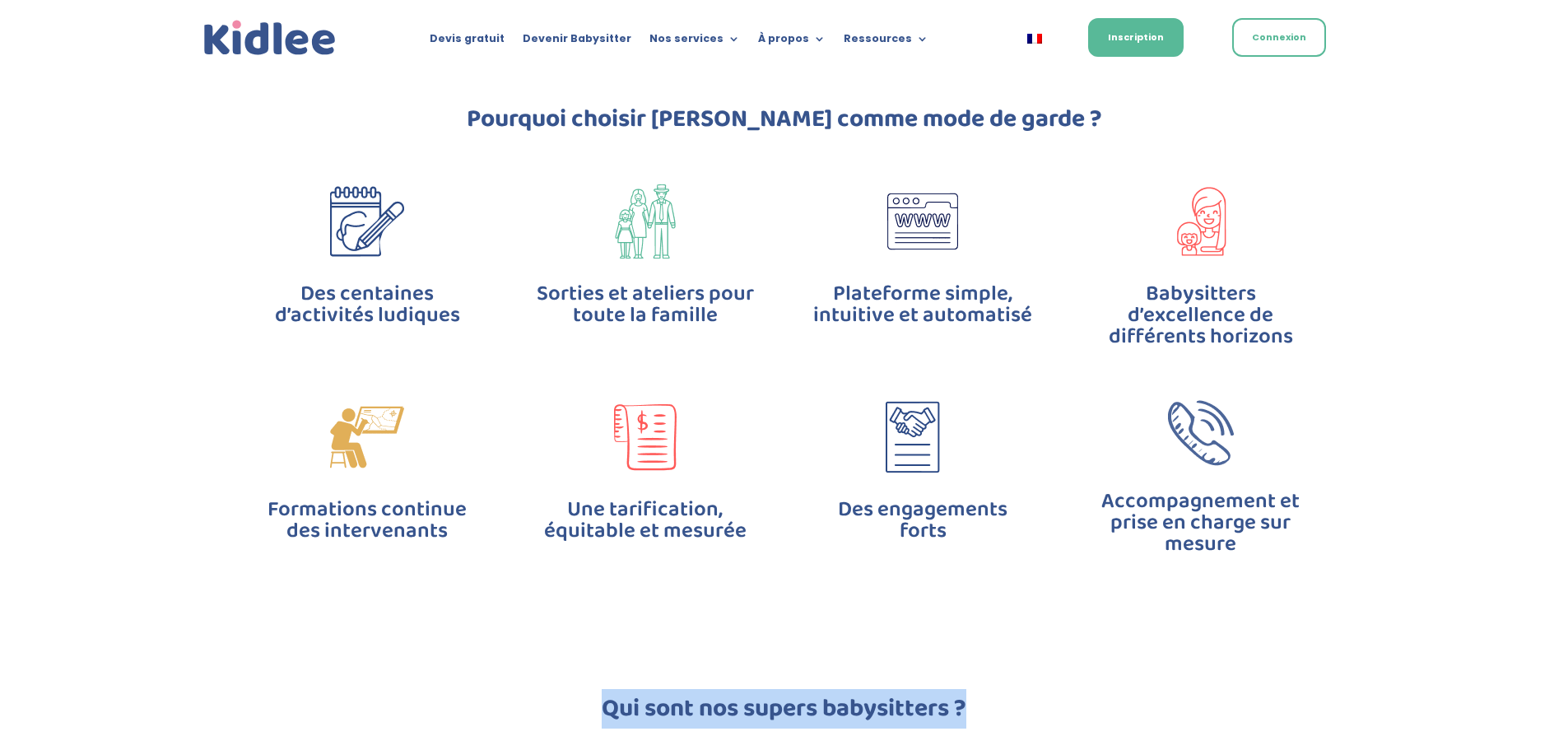
drag, startPoint x: 987, startPoint y: 715, endPoint x: 586, endPoint y: 674, distance: 403.1
click at [586, 674] on div "Qui sont nos supers babysitters ?" at bounding box center [784, 712] width 889 height 77
click at [586, 696] on h2 "Qui sont nos supers babysitters ?" at bounding box center [784, 712] width 889 height 33
drag, startPoint x: 586, startPoint y: 674, endPoint x: 992, endPoint y: 684, distance: 406.1
click at [992, 696] on h2 "Qui sont nos supers babysitters ?" at bounding box center [784, 712] width 889 height 33
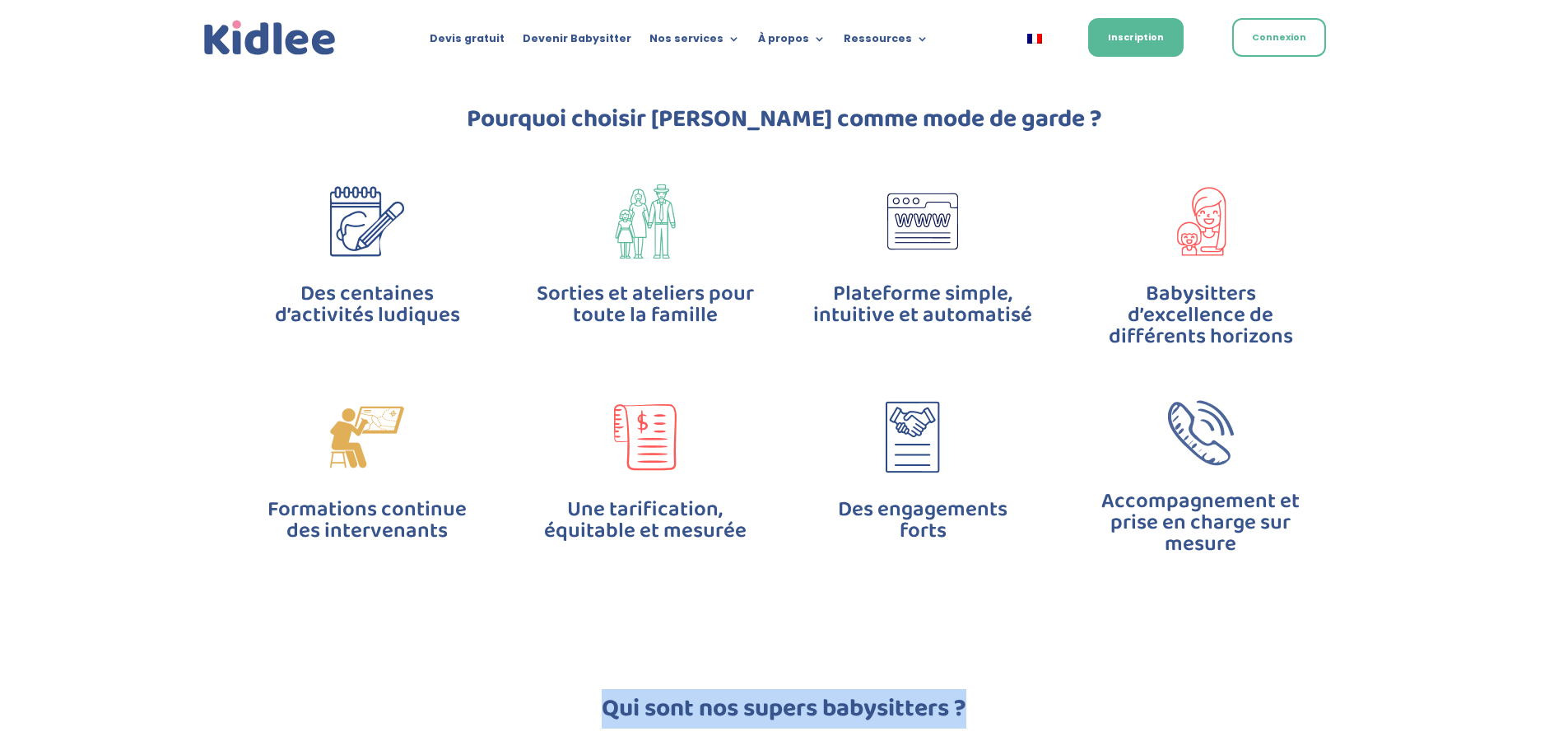
click at [992, 696] on h2 "Qui sont nos supers babysitters ?" at bounding box center [784, 712] width 889 height 33
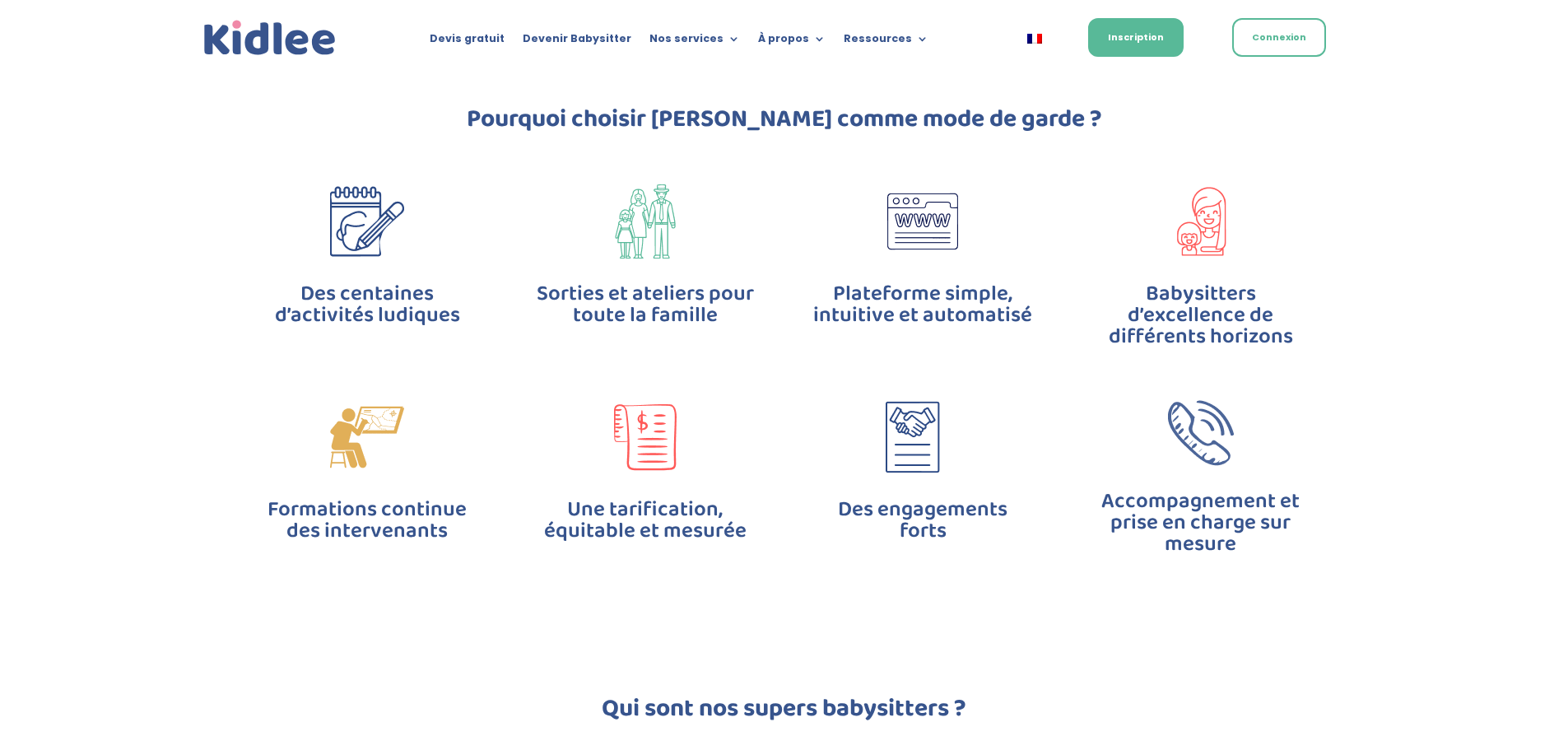
click at [1413, 164] on div "Pourquoi choisir [PERSON_NAME] comme mode de garde ? Des centaines d’activités …" at bounding box center [784, 335] width 1568 height 589
